Goal: Browse casually

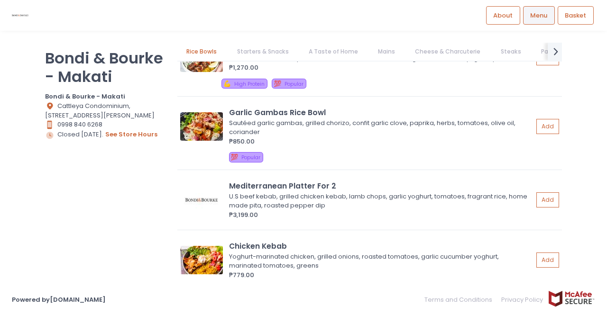
scroll to position [190, 0]
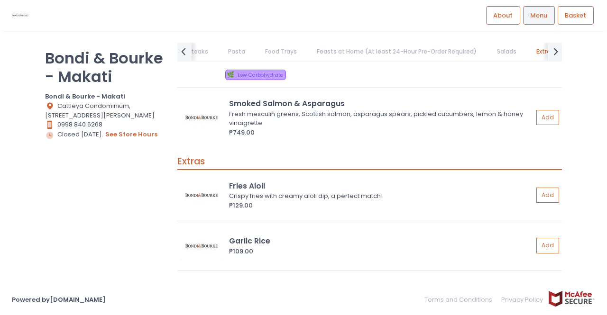
scroll to position [5121, 0]
